Goal: Find specific page/section: Find specific page/section

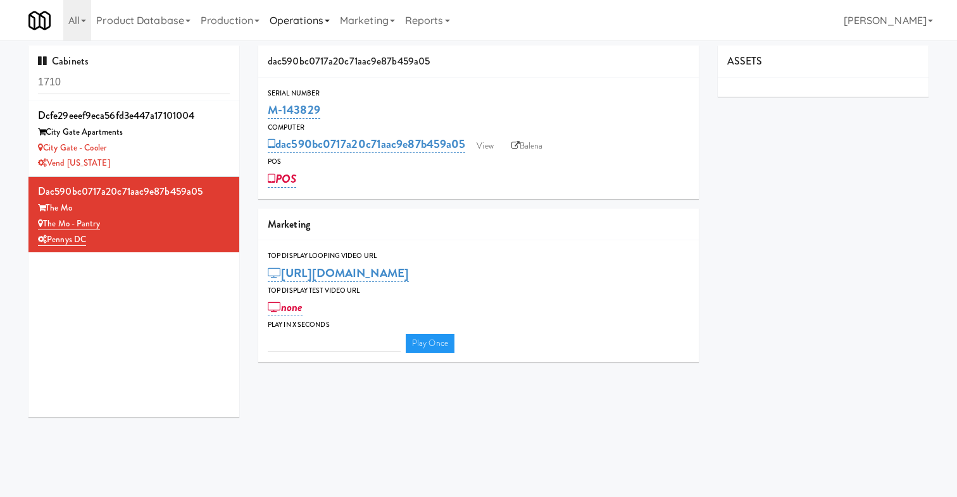
click at [323, 20] on link "Operations" at bounding box center [300, 20] width 70 height 40
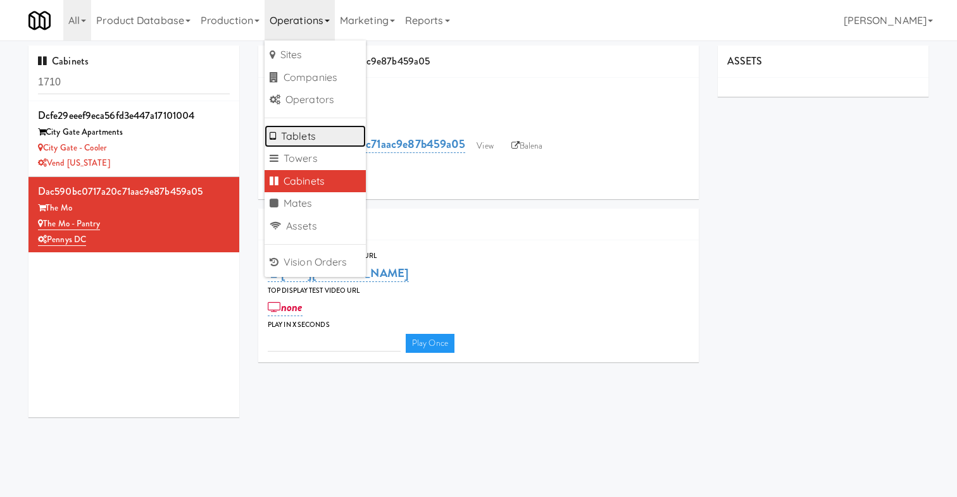
click at [306, 130] on link "Tablets" at bounding box center [315, 136] width 101 height 23
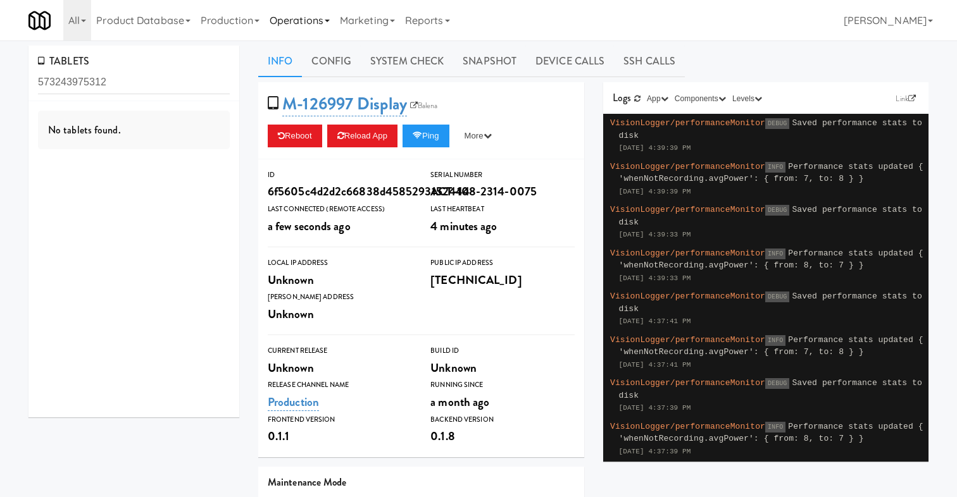
type input "573243975312"
click at [439, 136] on button "Ping" at bounding box center [425, 136] width 47 height 23
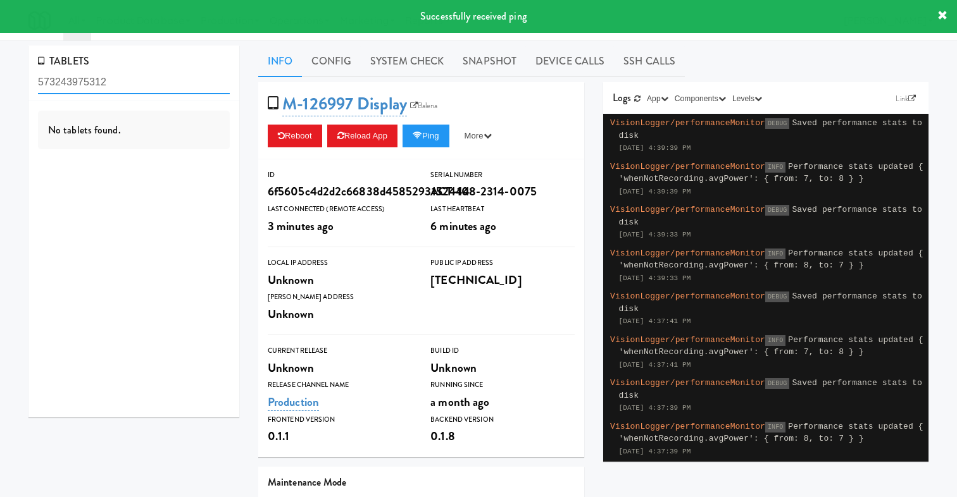
click at [188, 77] on input "573243975312" at bounding box center [134, 82] width 192 height 23
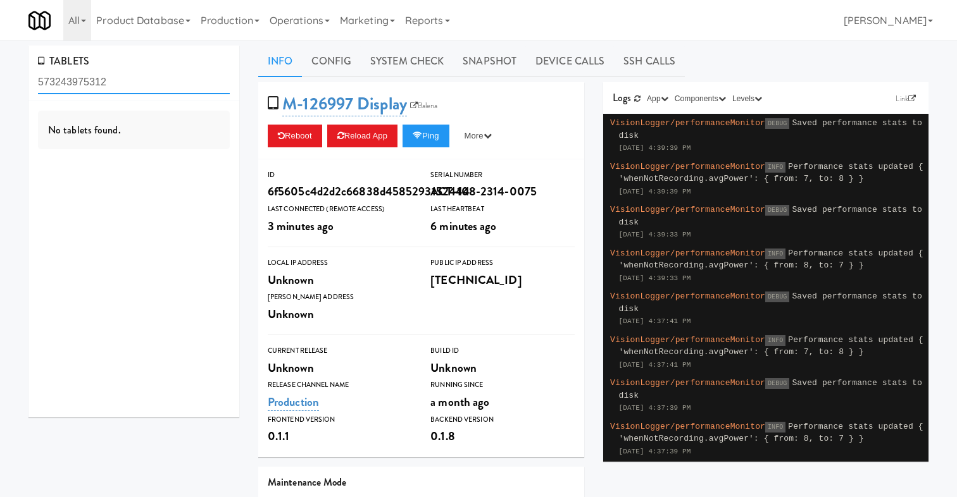
drag, startPoint x: 178, startPoint y: 77, endPoint x: 0, endPoint y: 65, distance: 178.2
click at [0, 65] on div "TABLETS 573243975312 No tablets found. Info Config System Check Snapshot Device…" at bounding box center [478, 374] width 957 height 657
paste input "573243975312"
type input "573243975312"
click at [185, 125] on div "0000573243975312 in [DATE] at The Mo - Pantry [TECHNICAL_ID] ( a few seconds ag…" at bounding box center [134, 131] width 192 height 50
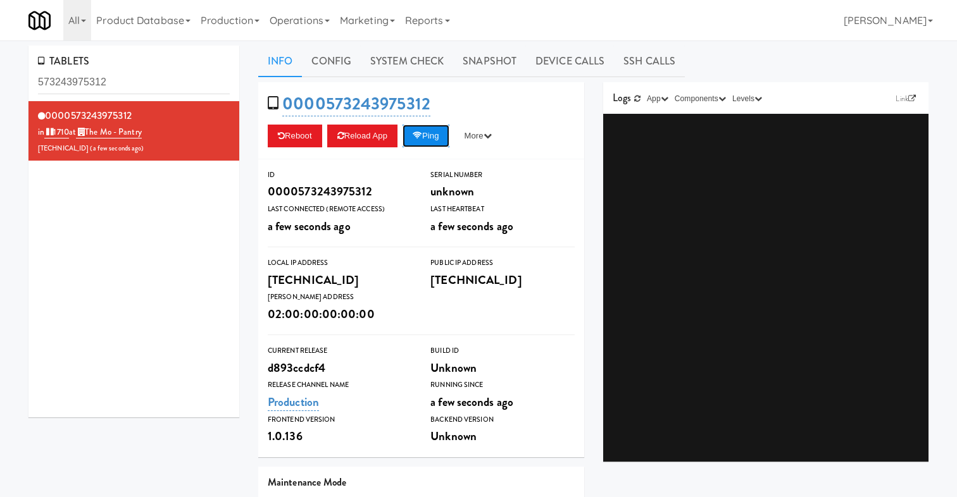
click at [428, 130] on button "Ping" at bounding box center [425, 136] width 47 height 23
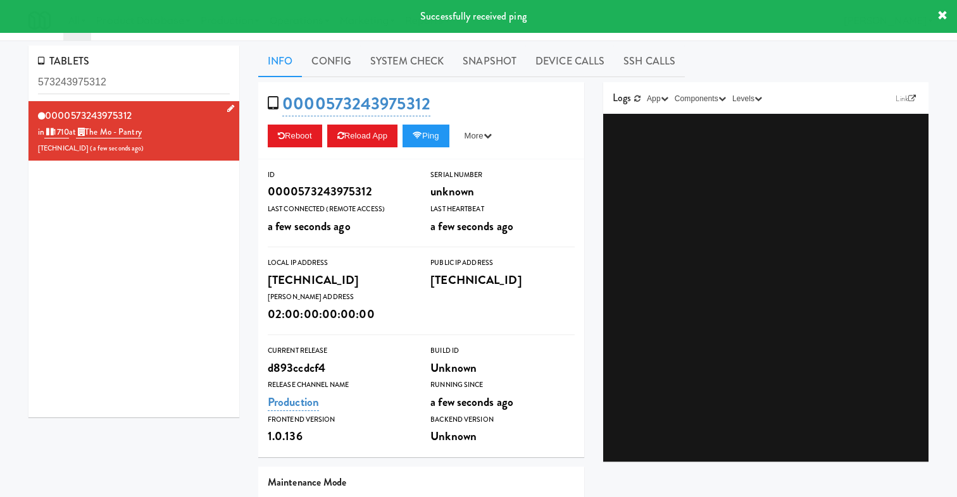
click at [98, 125] on div "0000573243975312 in [DATE] at The Mo - Pantry [TECHNICAL_ID] ( a few seconds ag…" at bounding box center [134, 131] width 192 height 50
click at [106, 130] on link "The Mo - Pantry" at bounding box center [109, 132] width 66 height 13
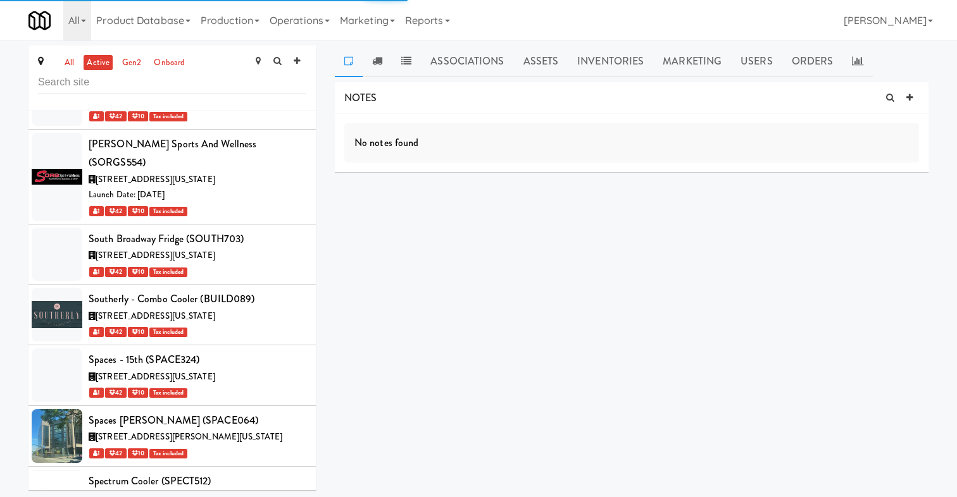
scroll to position [46144, 0]
